Goal: Obtain resource: Download file/media

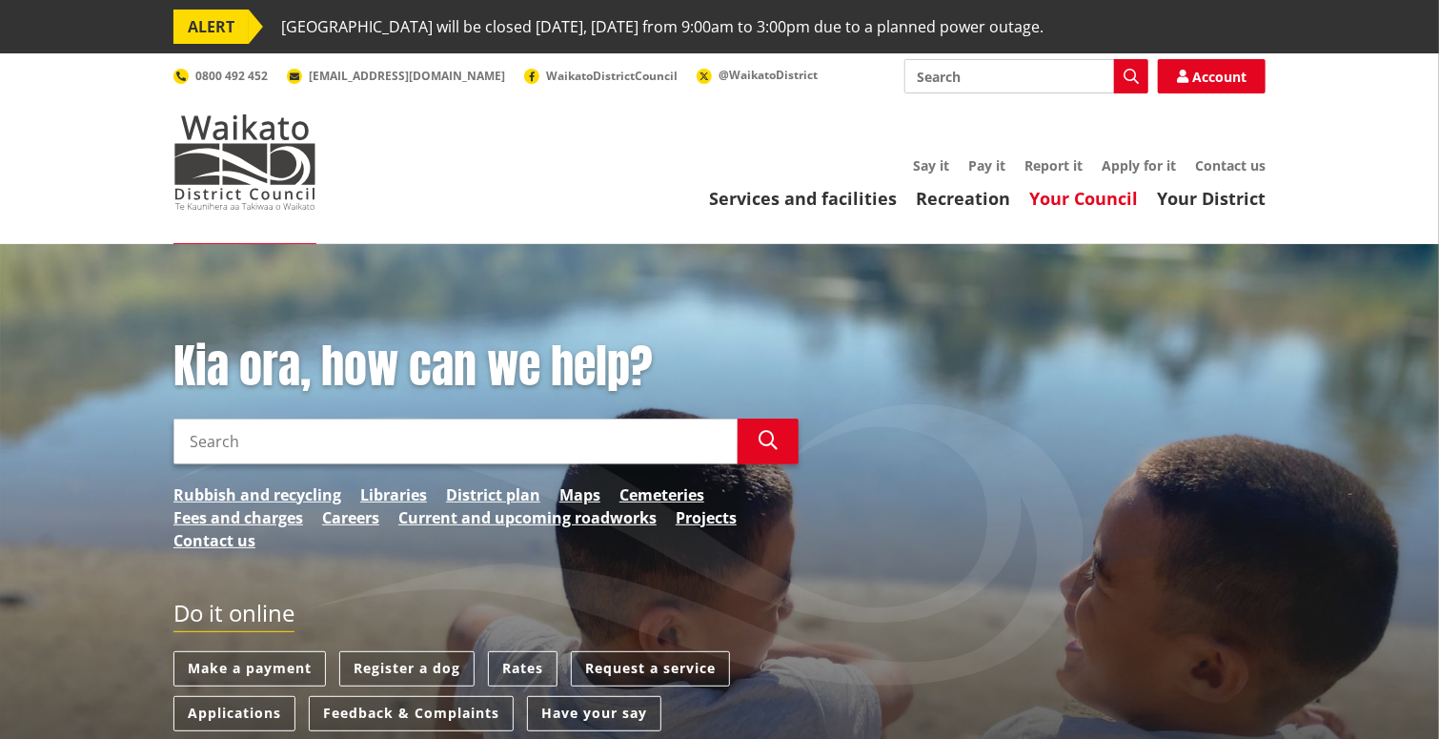
click at [1111, 197] on link "Your Council" at bounding box center [1083, 198] width 109 height 23
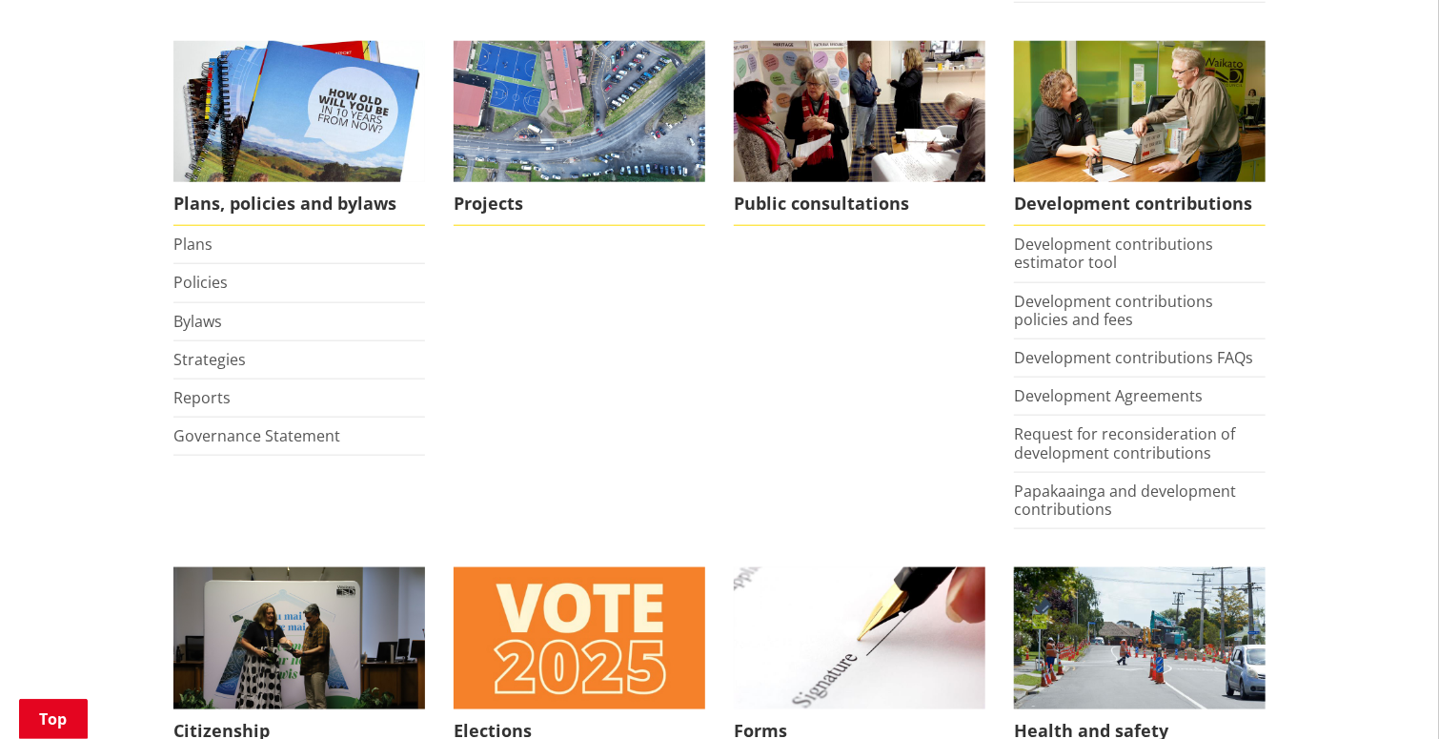
scroll to position [953, 0]
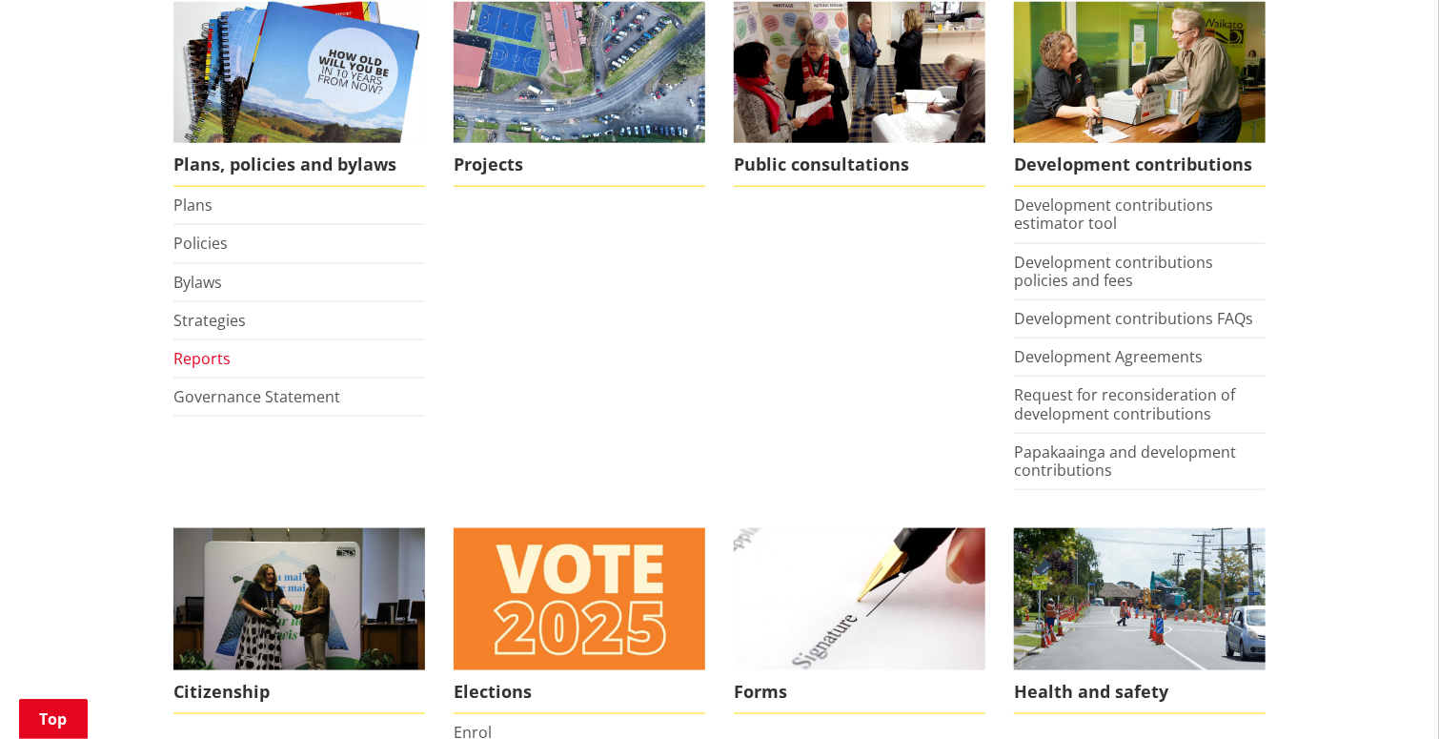
click at [203, 357] on link "Reports" at bounding box center [201, 358] width 57 height 21
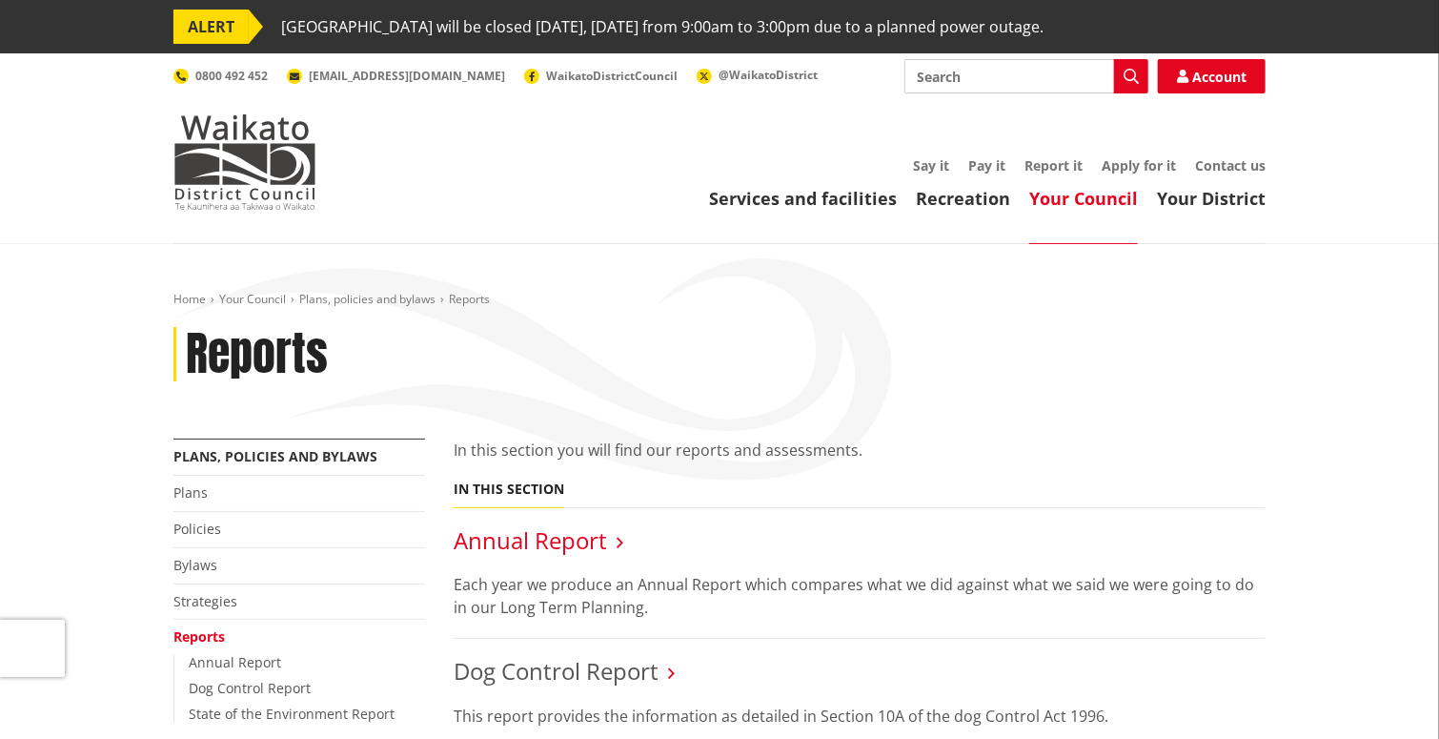
click at [531, 540] on link "Annual Report" at bounding box center [530, 539] width 153 height 31
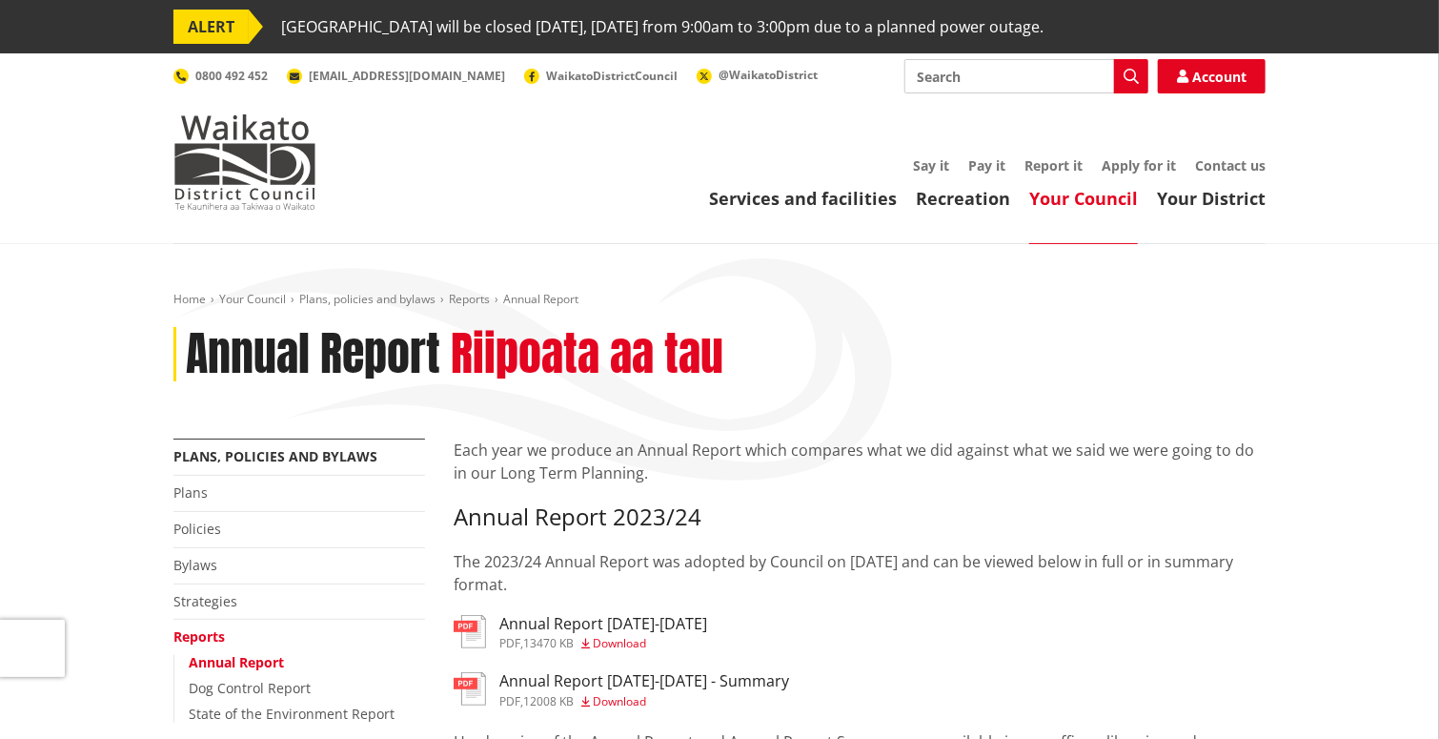
click at [637, 641] on span "Download" at bounding box center [619, 643] width 53 height 16
